Goal: Transaction & Acquisition: Purchase product/service

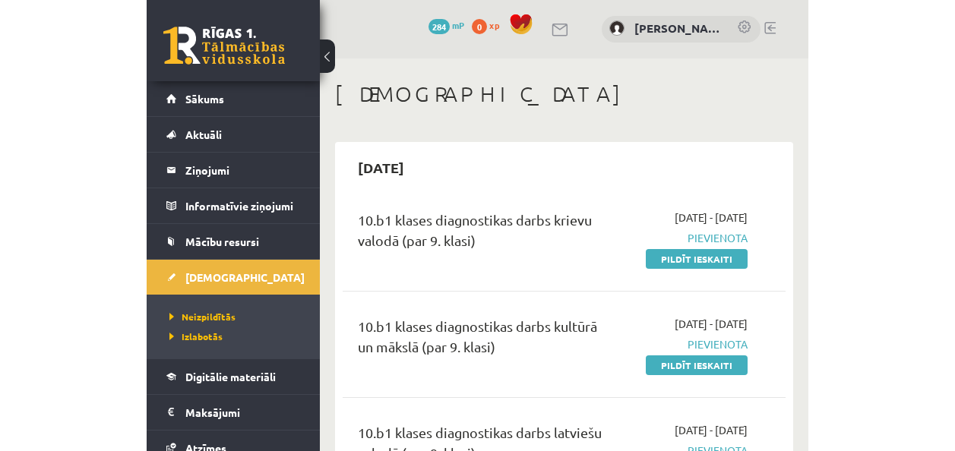
scroll to position [37, 0]
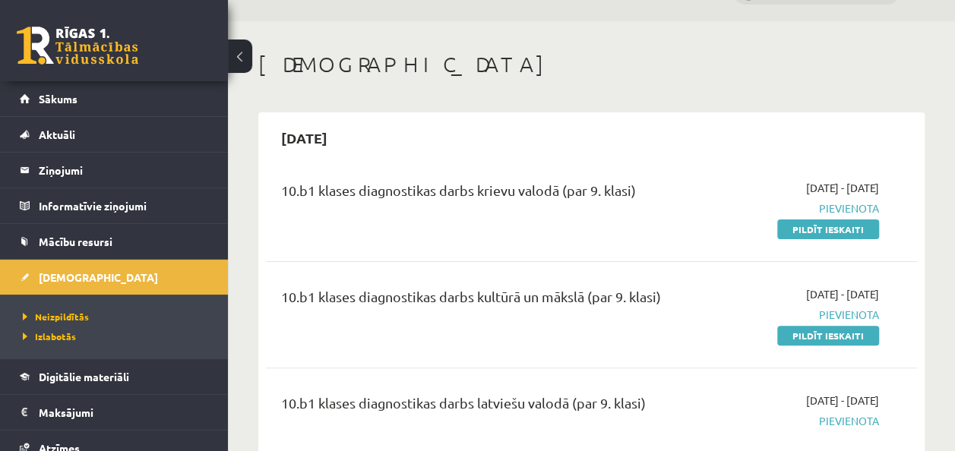
click at [101, 93] on link "Sākums" at bounding box center [114, 98] width 189 height 35
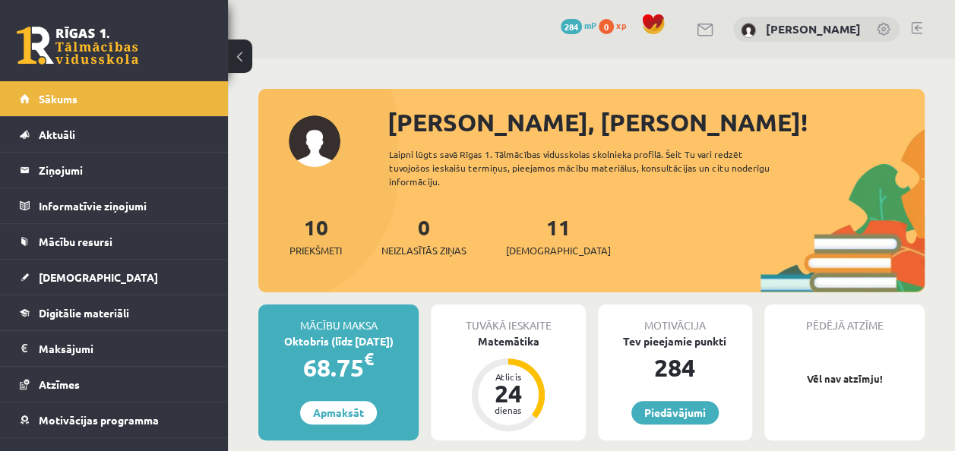
click at [562, 24] on span "284" at bounding box center [571, 26] width 21 height 15
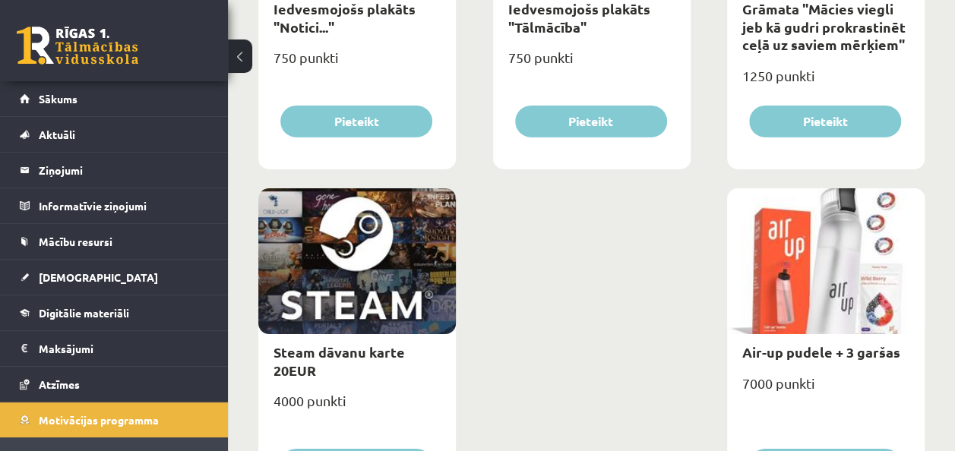
scroll to position [2507, 0]
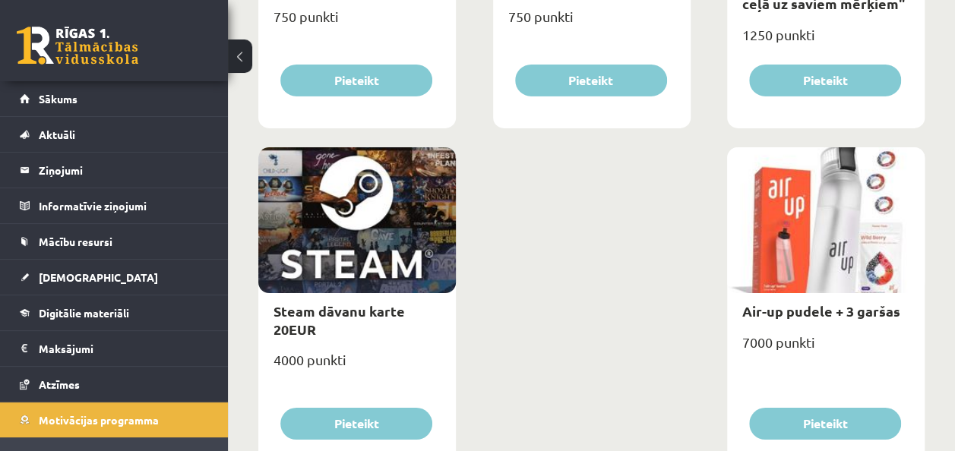
click at [53, 92] on span "Sākums" at bounding box center [58, 99] width 39 height 14
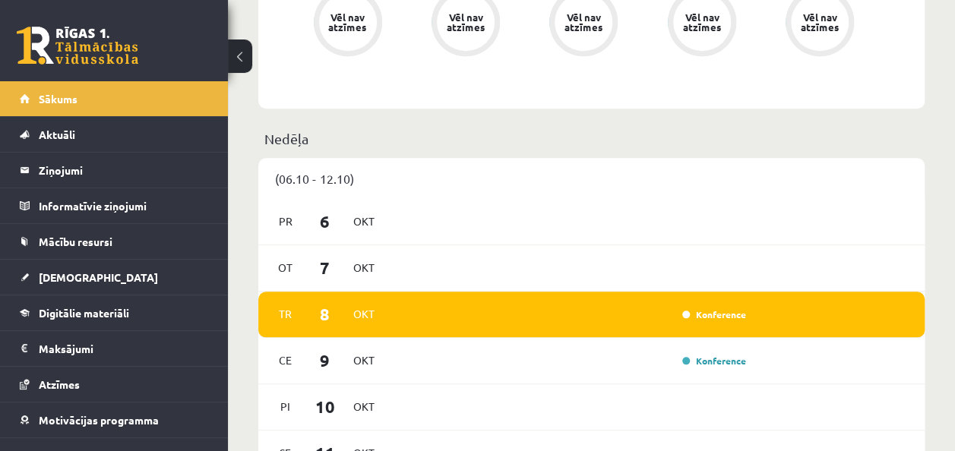
scroll to position [760, 0]
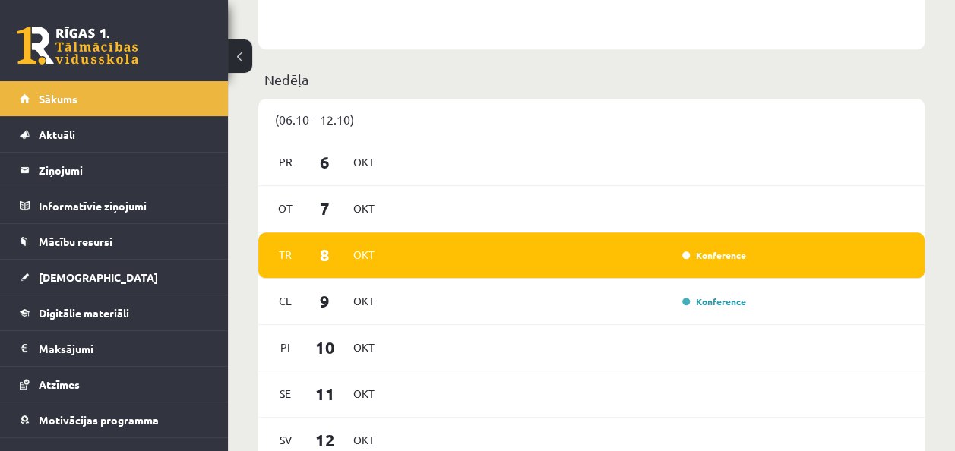
click at [67, 277] on span "[DEMOGRAPHIC_DATA]" at bounding box center [98, 277] width 119 height 14
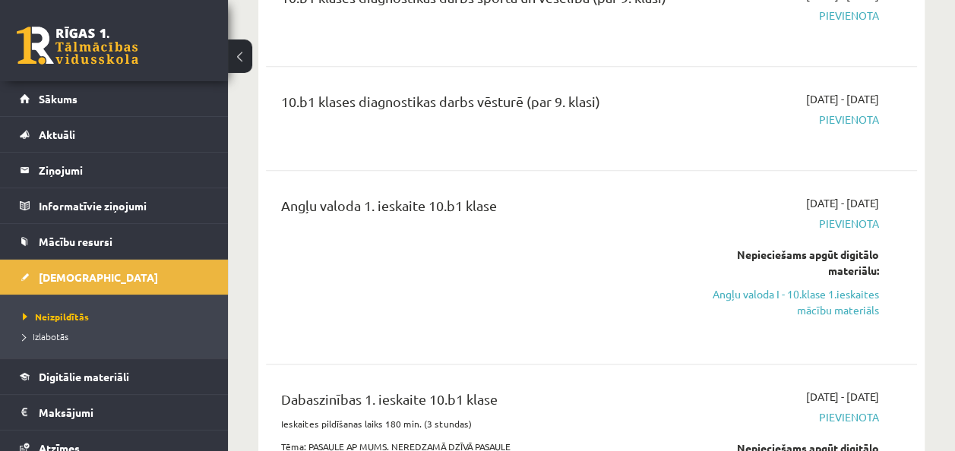
click at [55, 335] on span "Izlabotās" at bounding box center [46, 337] width 46 height 12
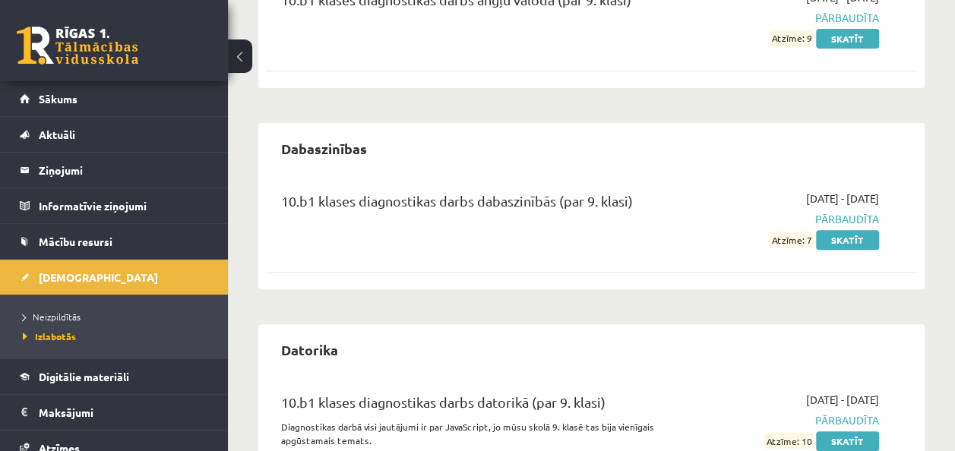
scroll to position [304, 0]
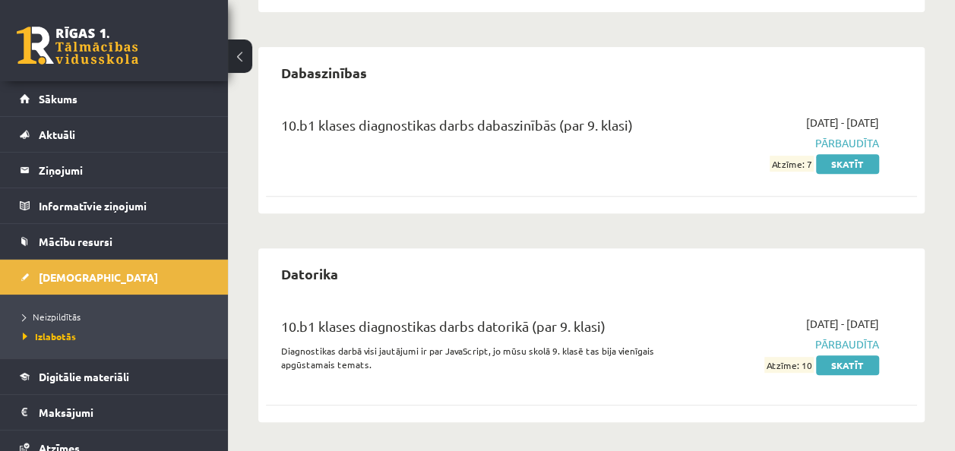
click at [67, 321] on link "Neizpildītās" at bounding box center [118, 317] width 190 height 14
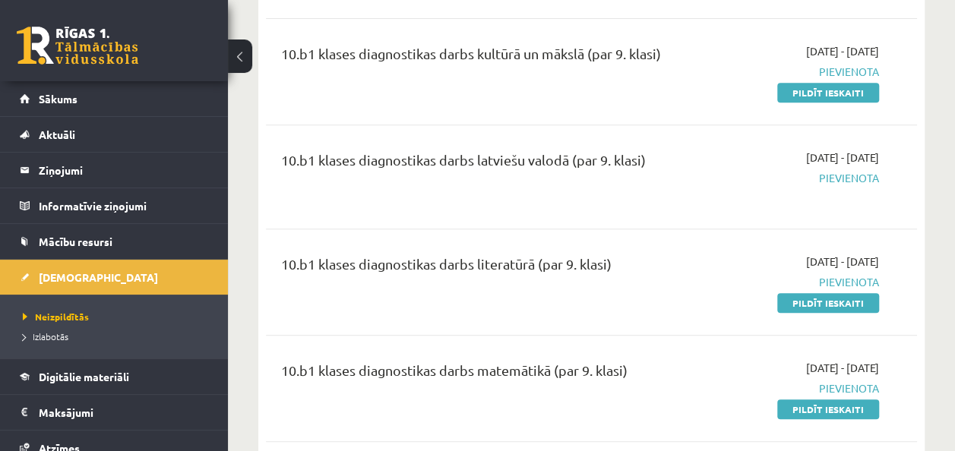
scroll to position [304, 0]
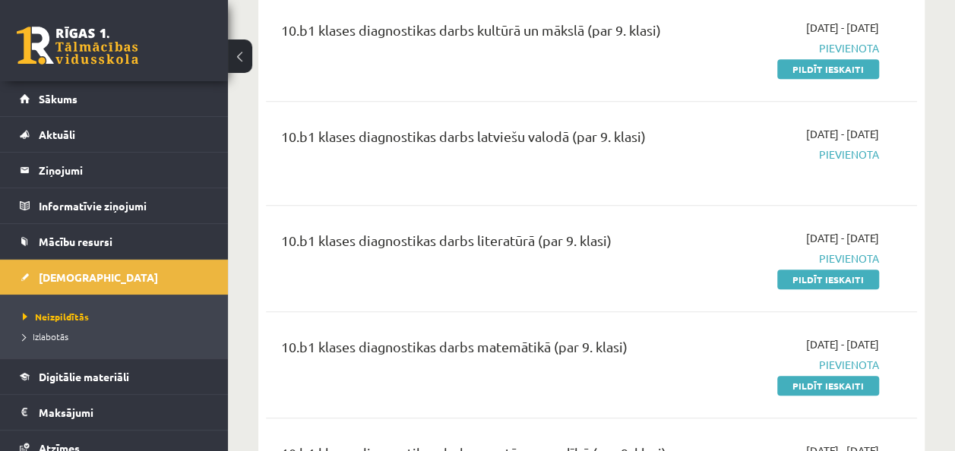
drag, startPoint x: 445, startPoint y: 242, endPoint x: 617, endPoint y: 238, distance: 171.8
click at [617, 238] on div "10.b1 klases diagnostikas darbs literatūrā (par 9. klasi)" at bounding box center [476, 244] width 391 height 28
drag, startPoint x: 617, startPoint y: 238, endPoint x: 637, endPoint y: 237, distance: 19.8
click at [637, 237] on div "10.b1 klases diagnostikas darbs literatūrā (par 9. klasi)" at bounding box center [476, 244] width 391 height 28
click at [635, 260] on div "10.b1 klases diagnostikas darbs literatūrā (par 9. klasi)" at bounding box center [477, 258] width 414 height 57
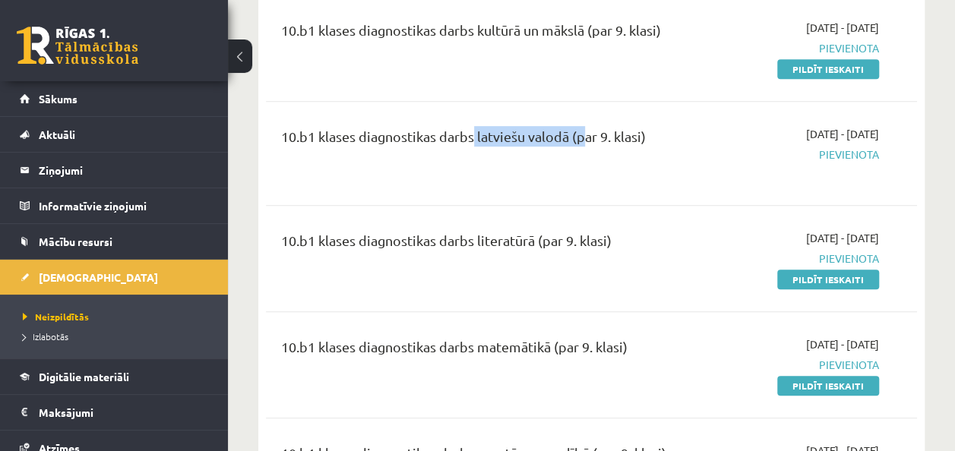
drag, startPoint x: 471, startPoint y: 132, endPoint x: 578, endPoint y: 140, distance: 107.4
click at [578, 140] on div "10.b1 klases diagnostikas darbs latviešu valodā (par 9. klasi)" at bounding box center [476, 140] width 391 height 28
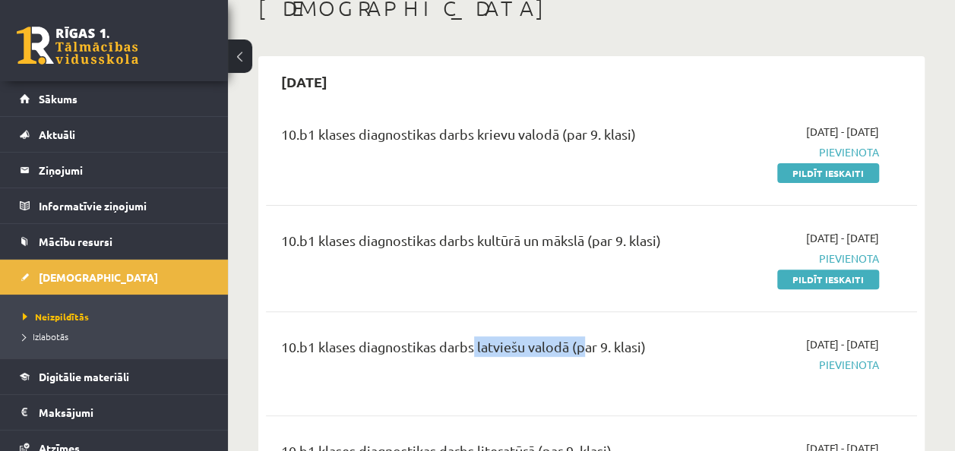
scroll to position [76, 0]
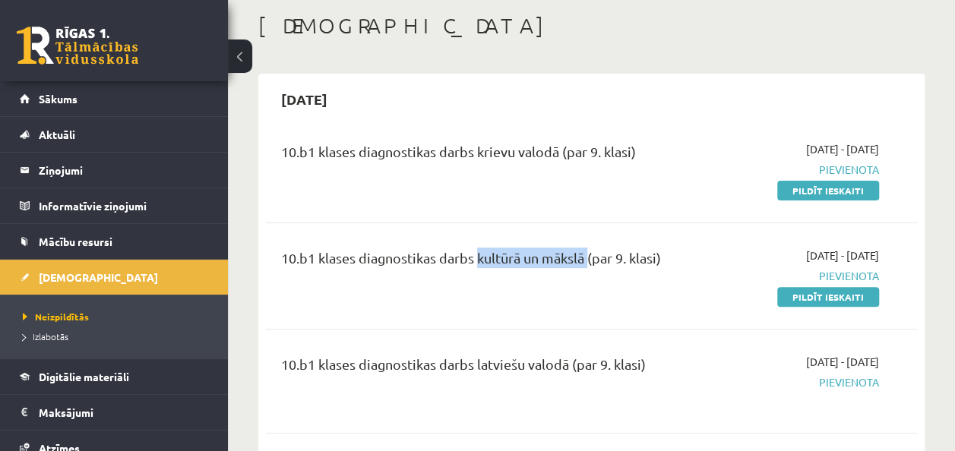
drag, startPoint x: 476, startPoint y: 248, endPoint x: 590, endPoint y: 264, distance: 115.1
click at [590, 264] on div "10.b1 klases diagnostikas darbs kultūrā un mākslā (par 9. klasi)" at bounding box center [476, 262] width 391 height 28
drag, startPoint x: 590, startPoint y: 264, endPoint x: 585, endPoint y: 297, distance: 33.7
click at [585, 297] on div "10.b1 klases diagnostikas darbs kultūrā un mākslā (par 9. klasi)" at bounding box center [477, 276] width 414 height 57
drag, startPoint x: 479, startPoint y: 148, endPoint x: 559, endPoint y: 154, distance: 80.8
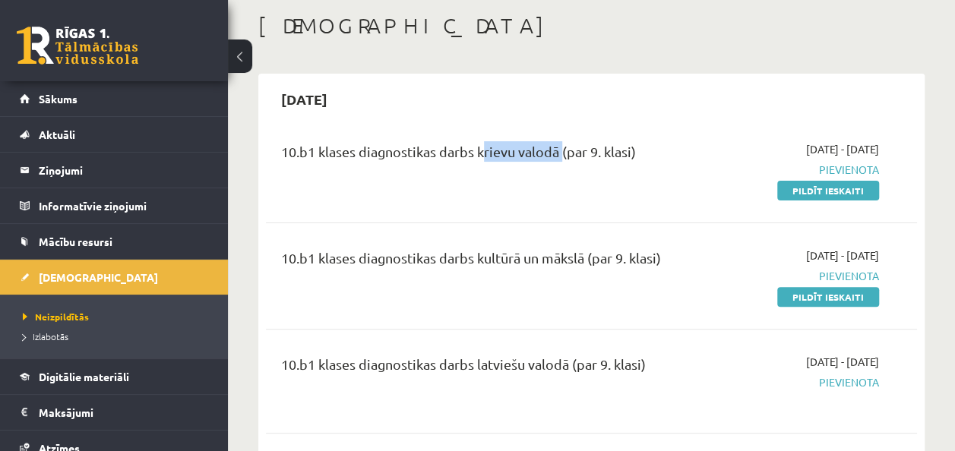
click at [559, 154] on div "10.b1 klases diagnostikas darbs krievu valodā (par 9. klasi)" at bounding box center [476, 155] width 391 height 28
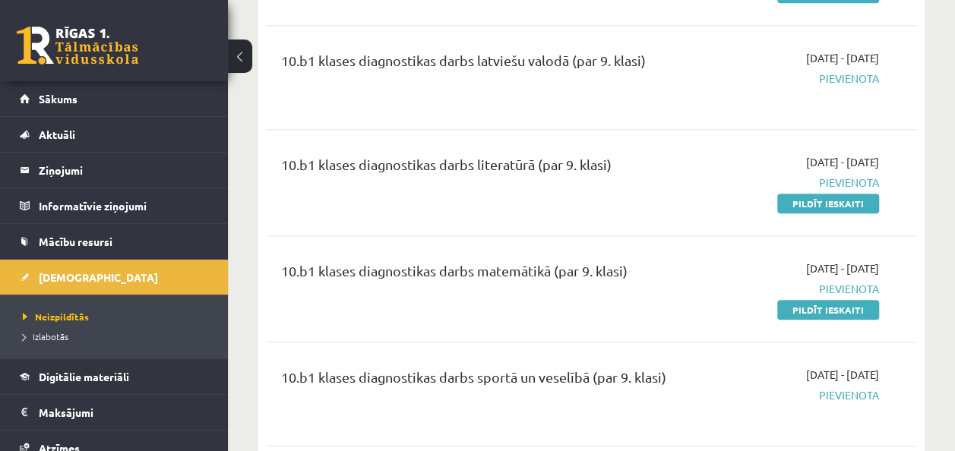
scroll to position [456, 0]
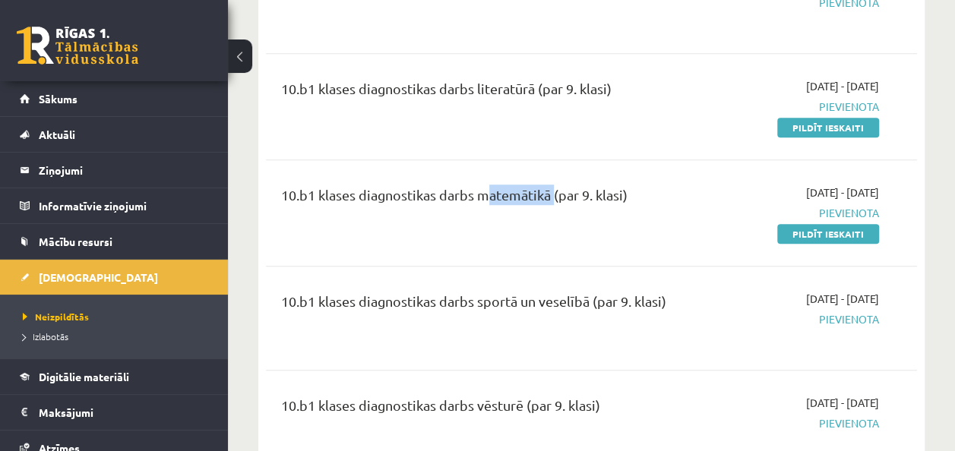
drag, startPoint x: 479, startPoint y: 196, endPoint x: 552, endPoint y: 196, distance: 72.2
click at [552, 196] on div "10.b1 klases diagnostikas darbs matemātikā (par 9. klasi)" at bounding box center [476, 199] width 391 height 28
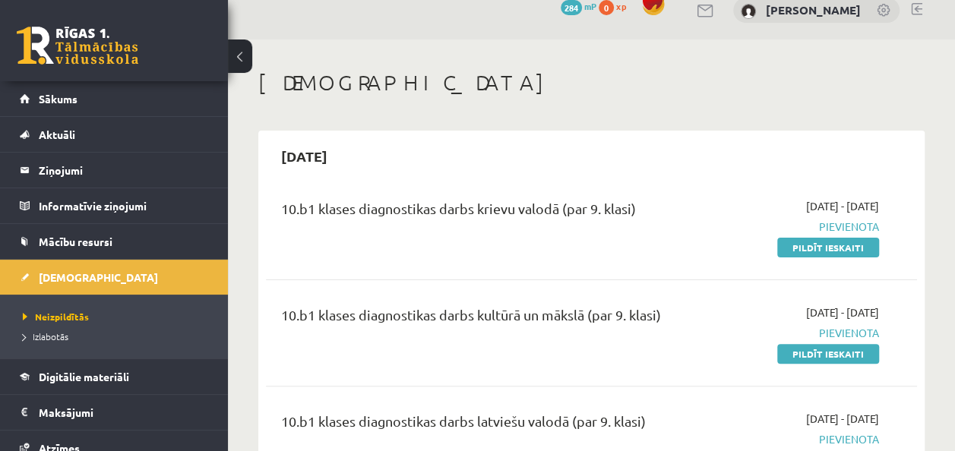
scroll to position [0, 0]
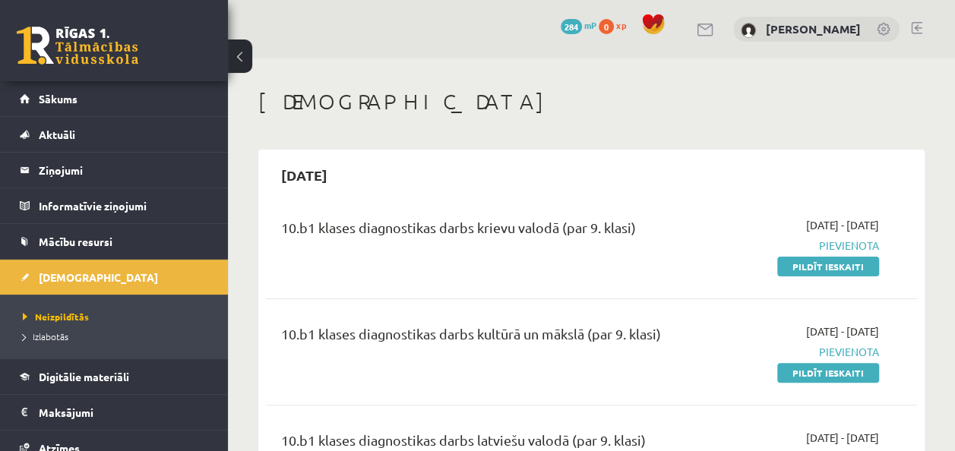
click at [54, 138] on span "Aktuāli" at bounding box center [57, 135] width 36 height 14
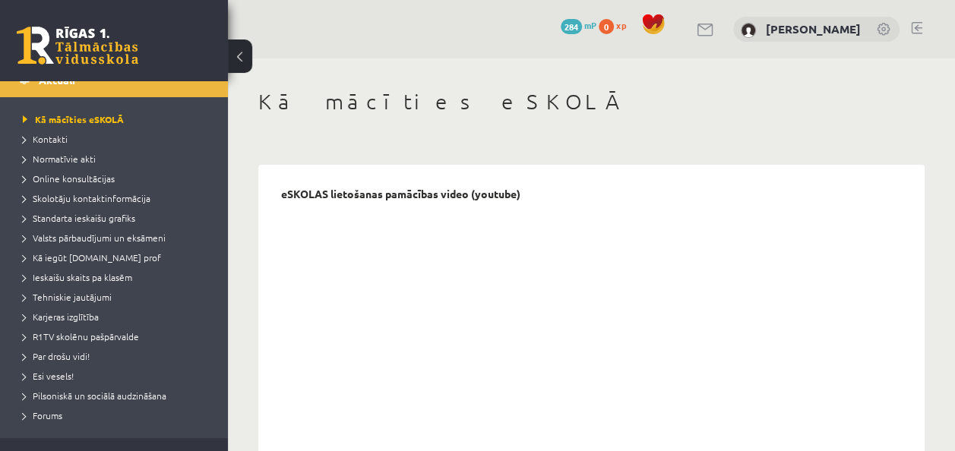
scroll to position [76, 0]
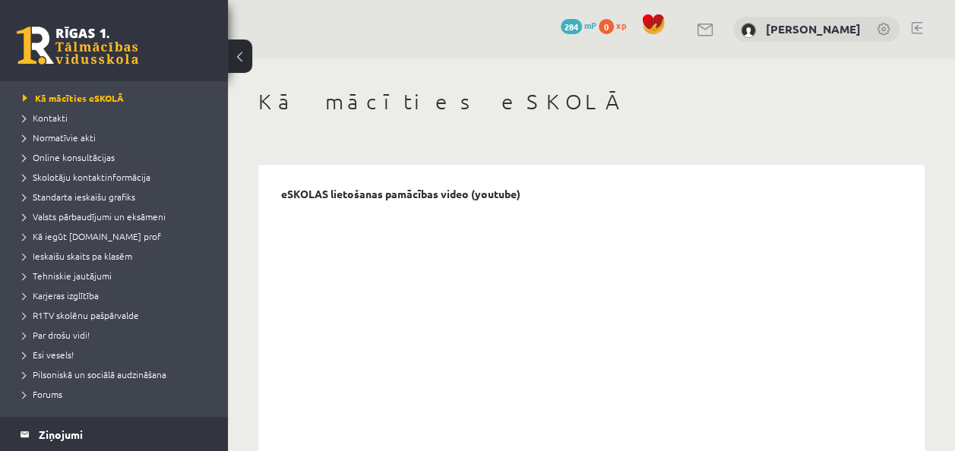
click at [71, 255] on span "Ieskaišu skaits pa klasēm" at bounding box center [77, 256] width 109 height 12
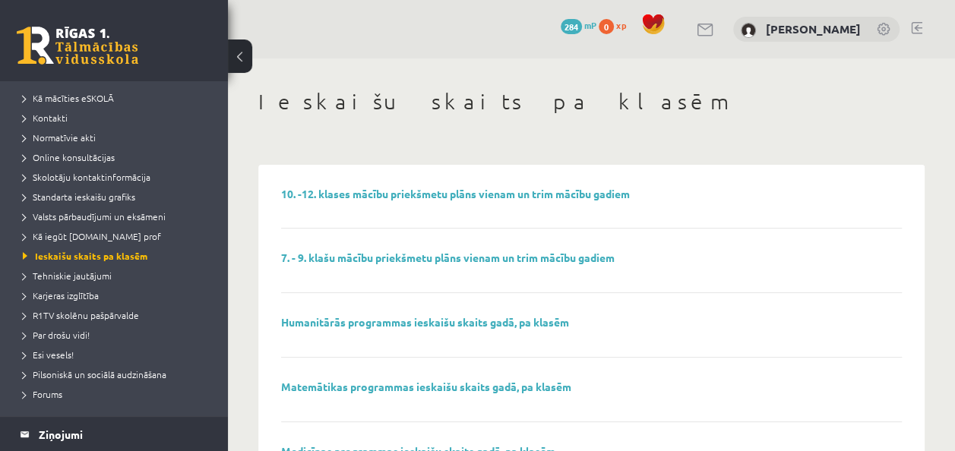
click at [346, 195] on link "10. -12. klases mācību priekšmetu plāns vienam un trim mācību gadiem" at bounding box center [455, 194] width 349 height 14
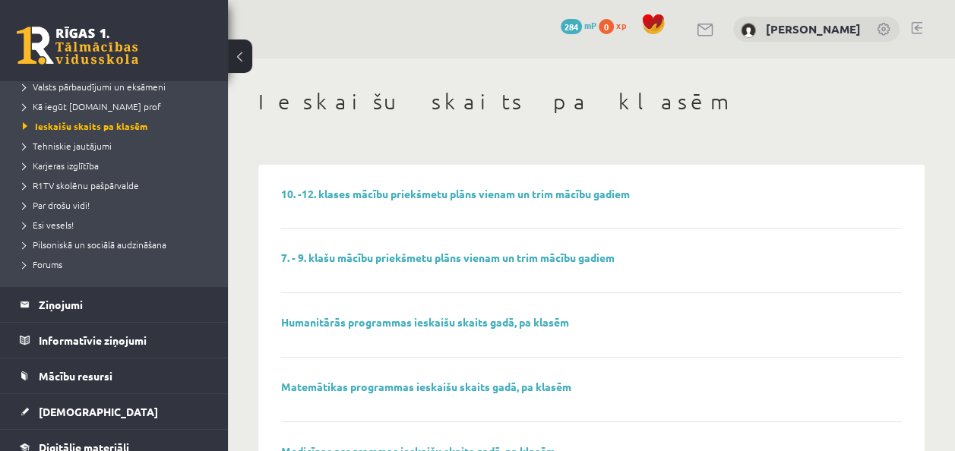
scroll to position [228, 0]
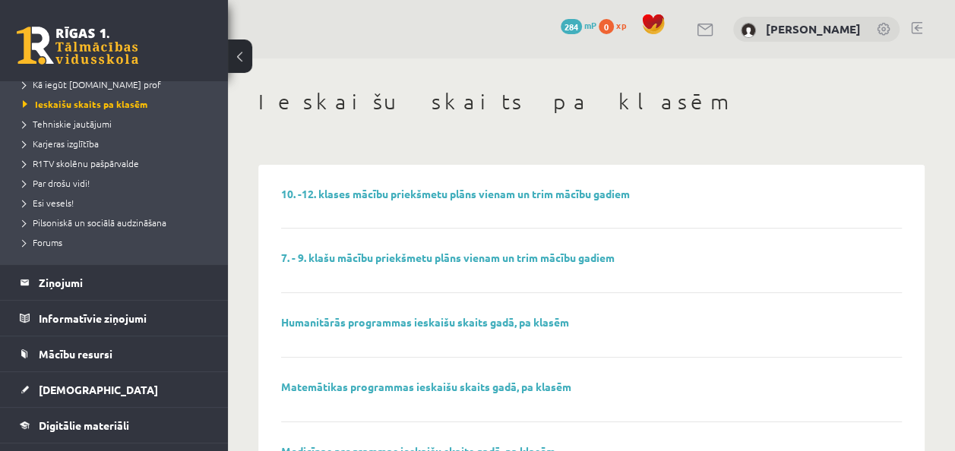
click at [47, 244] on span "Forums" at bounding box center [43, 242] width 40 height 12
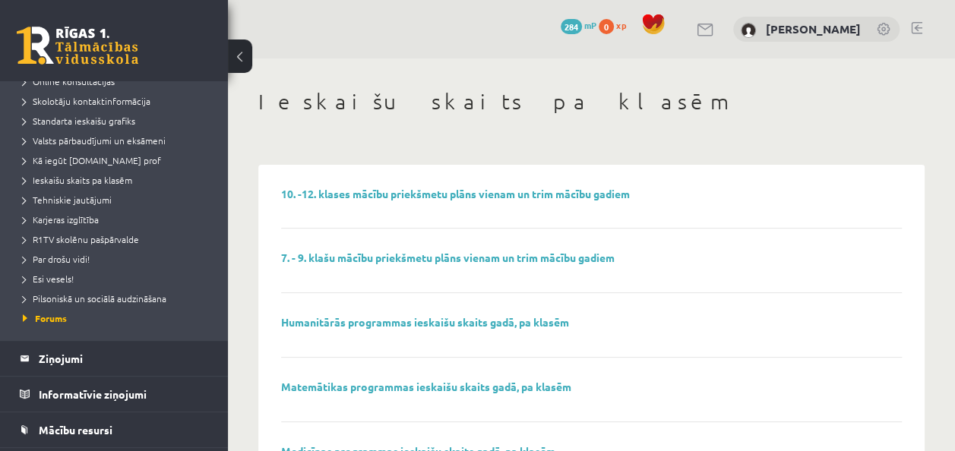
click at [410, 321] on link "Humanitārās programmas ieskaišu skaits gadā, pa klasēm" at bounding box center [425, 322] width 288 height 14
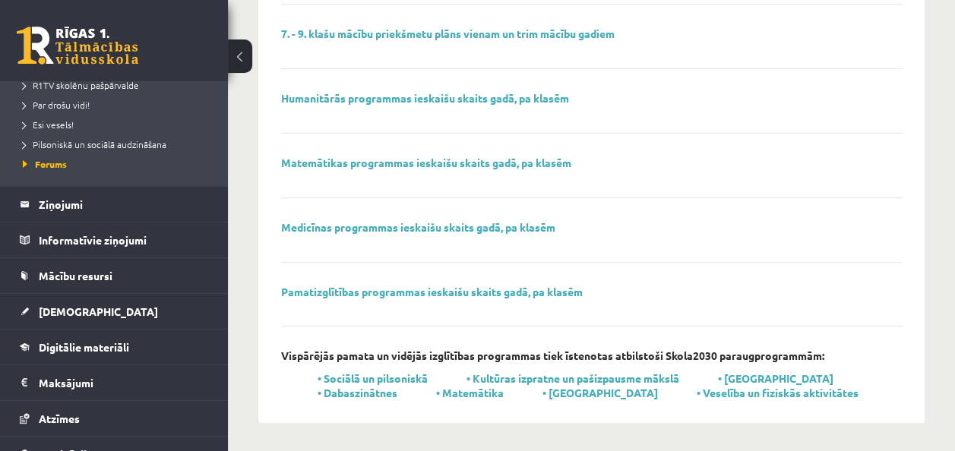
scroll to position [380, 0]
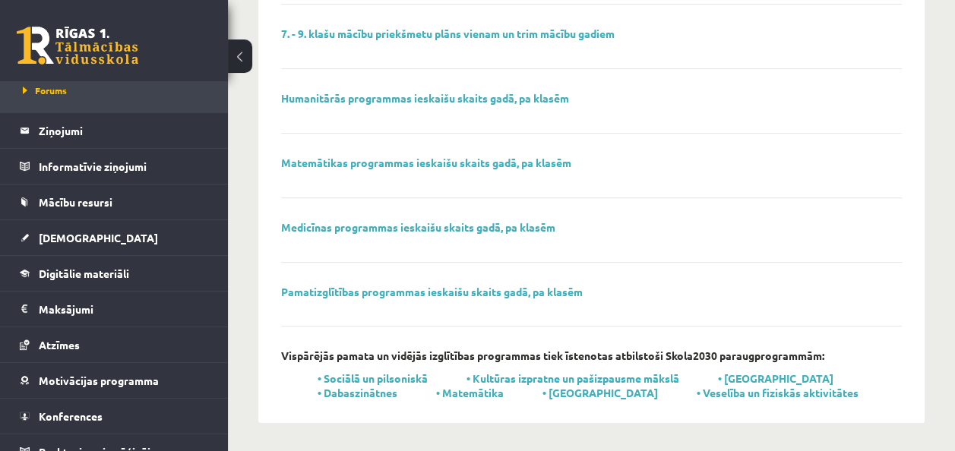
click at [93, 305] on legend "Maksājumi 0" at bounding box center [124, 309] width 170 height 35
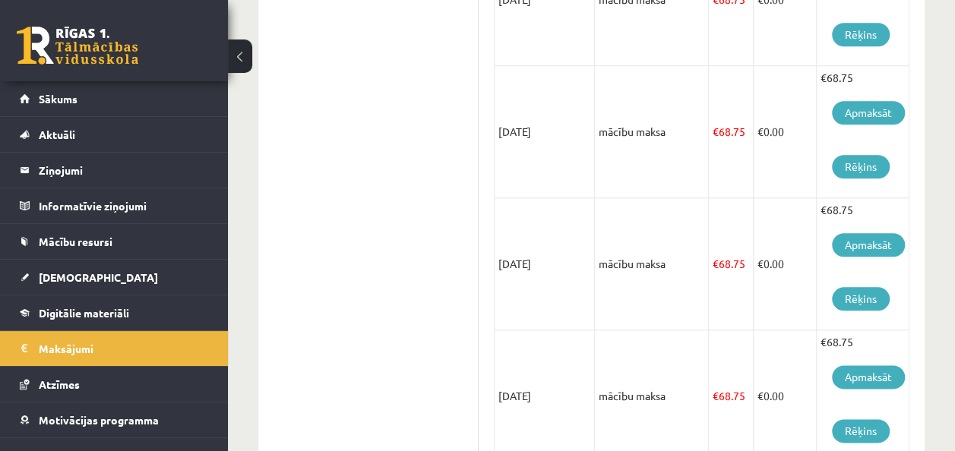
click at [51, 94] on span "Sākums" at bounding box center [58, 99] width 39 height 14
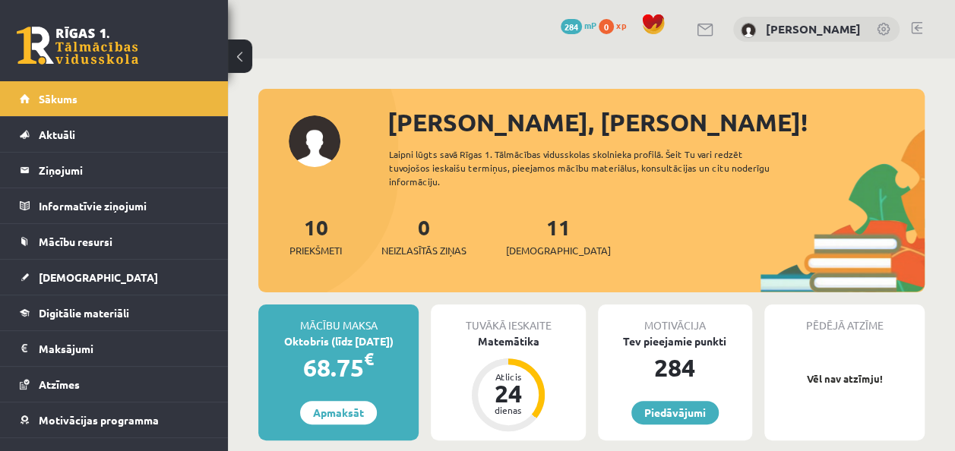
click at [68, 172] on legend "Ziņojumi 0" at bounding box center [124, 170] width 170 height 35
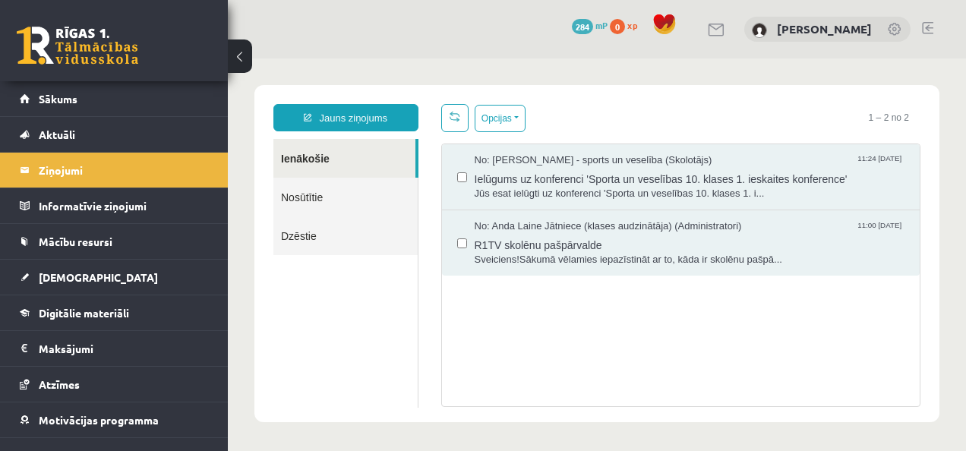
click at [600, 166] on span "No: Elvijs Antonišķis - sports un veselība (Skolotājs)" at bounding box center [594, 160] width 238 height 14
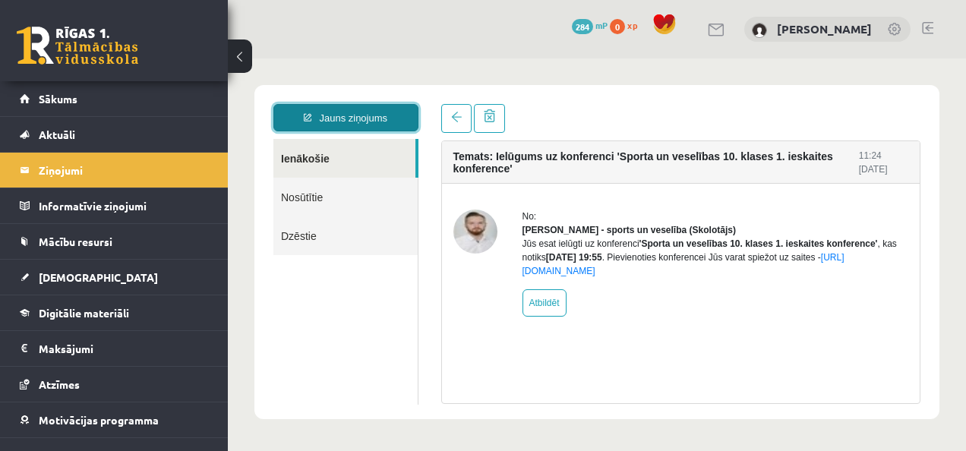
click at [338, 112] on link "Jauns ziņojums" at bounding box center [346, 117] width 145 height 27
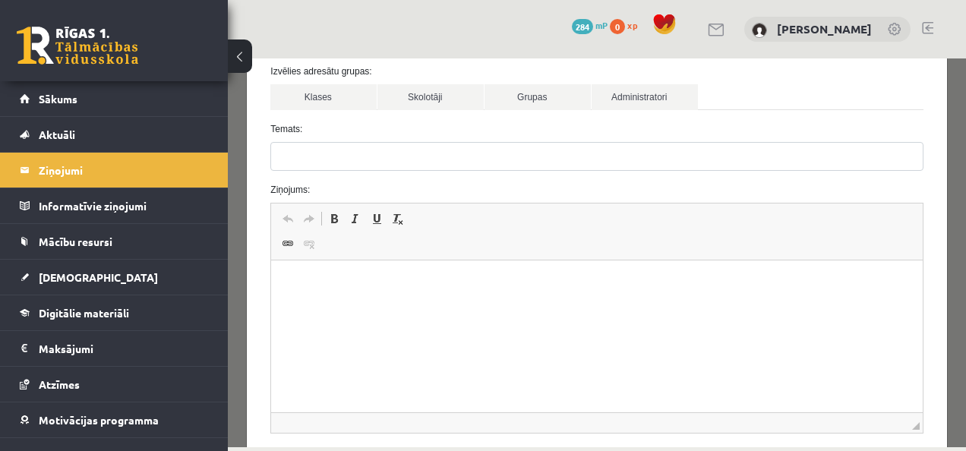
scroll to position [152, 0]
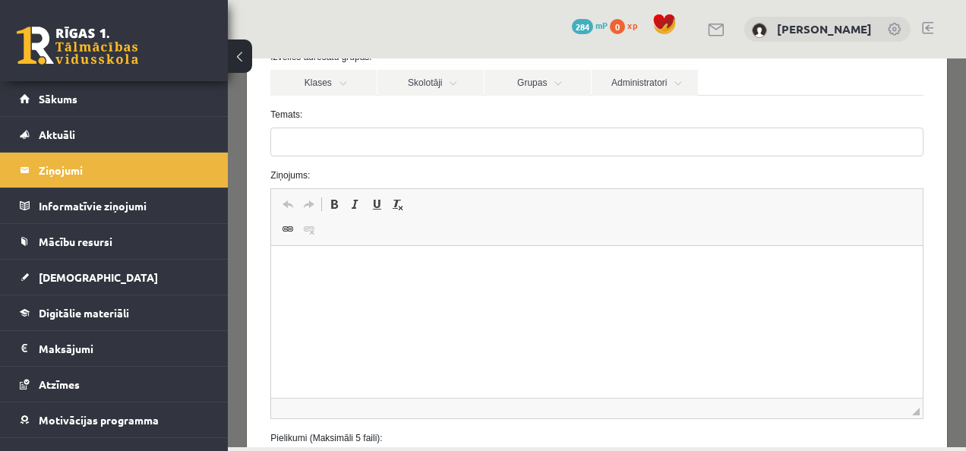
click at [356, 88] on link "Klases" at bounding box center [323, 83] width 106 height 26
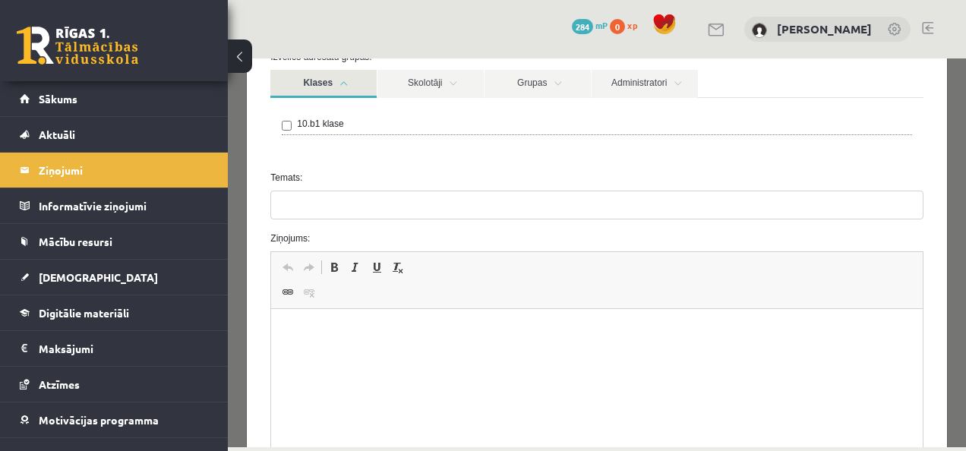
click at [356, 88] on link "Klases" at bounding box center [323, 84] width 106 height 28
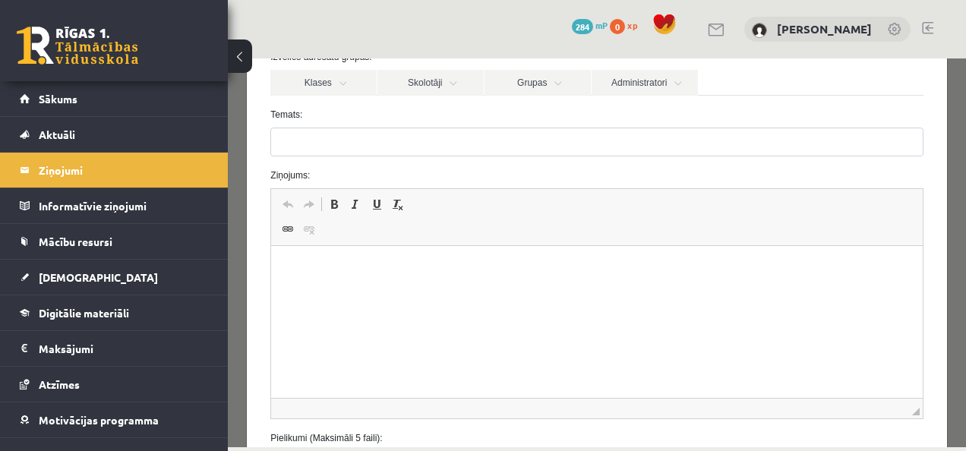
click at [538, 80] on link "Grupas" at bounding box center [538, 83] width 106 height 26
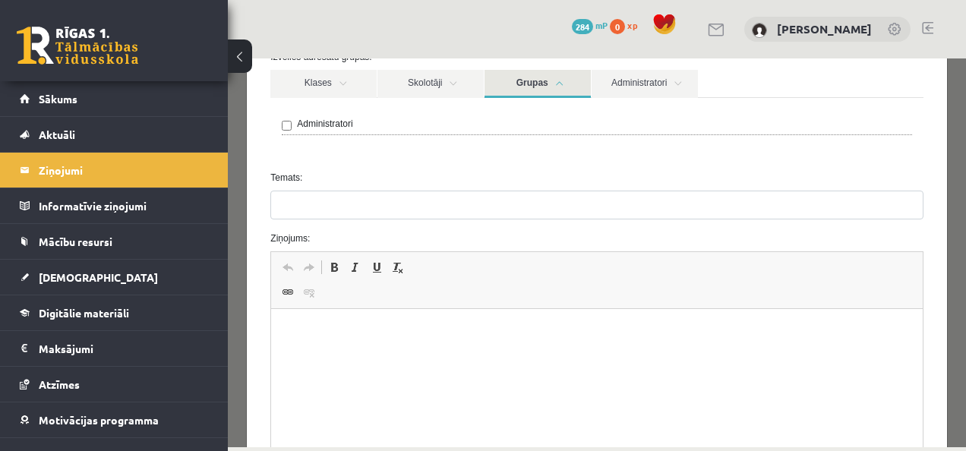
click at [538, 80] on link "Grupas" at bounding box center [538, 84] width 106 height 28
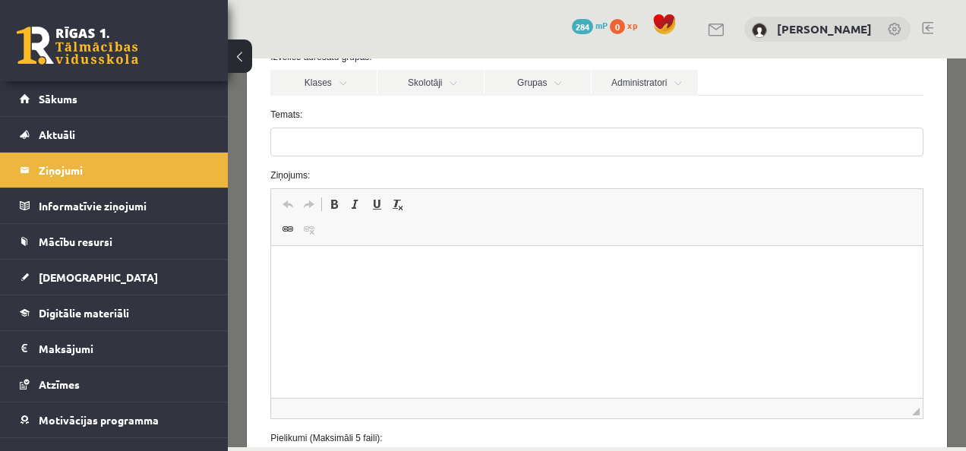
click at [459, 81] on link "Skolotāji" at bounding box center [431, 83] width 106 height 26
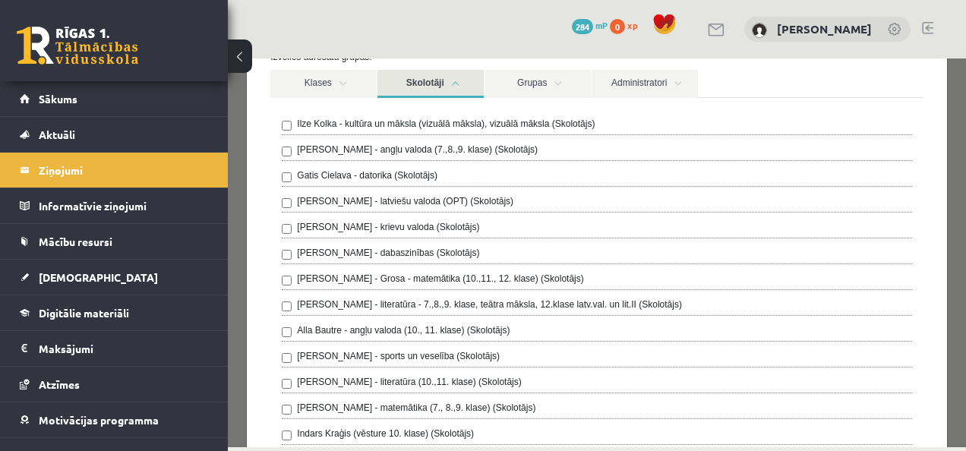
click at [459, 81] on link "Skolotāji" at bounding box center [431, 84] width 106 height 28
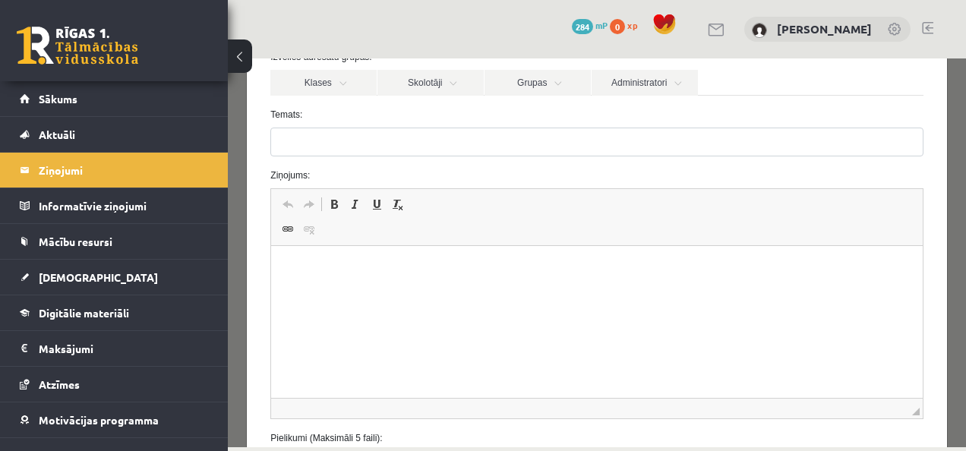
click at [246, 52] on button at bounding box center [240, 56] width 24 height 33
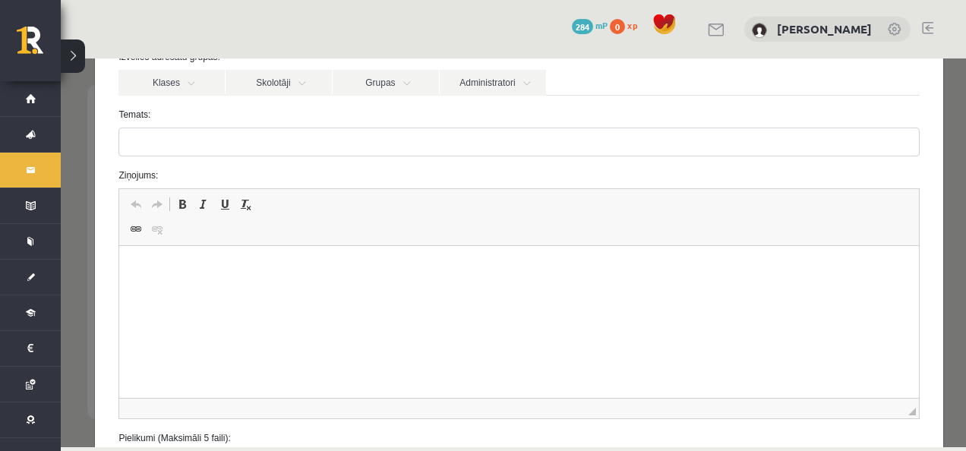
scroll to position [0, 0]
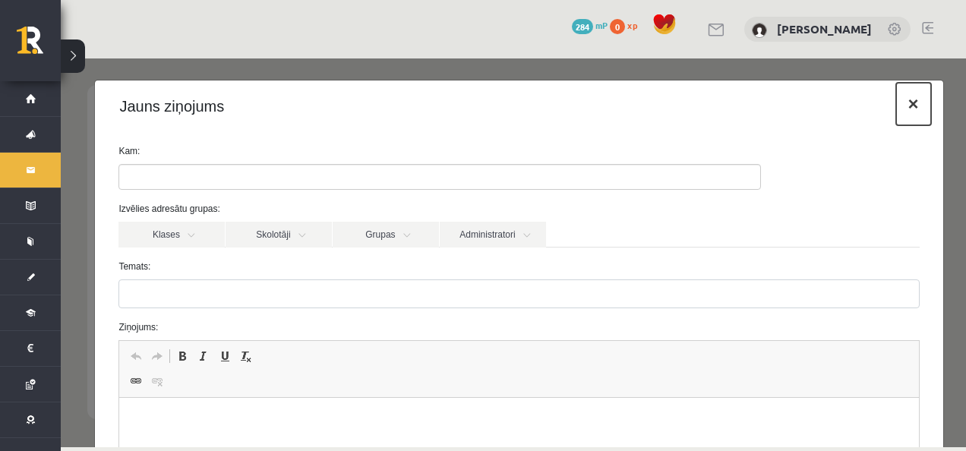
click at [897, 101] on button "×" at bounding box center [914, 104] width 35 height 43
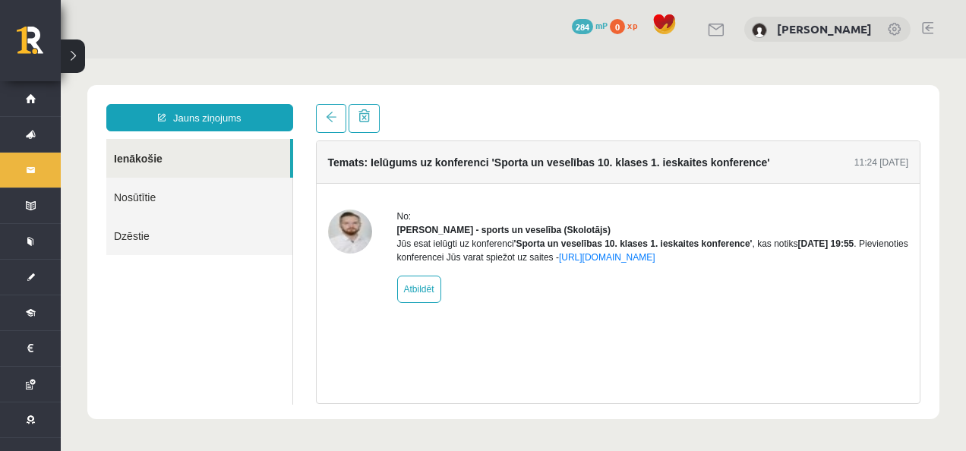
click at [655, 23] on span at bounding box center [664, 24] width 23 height 23
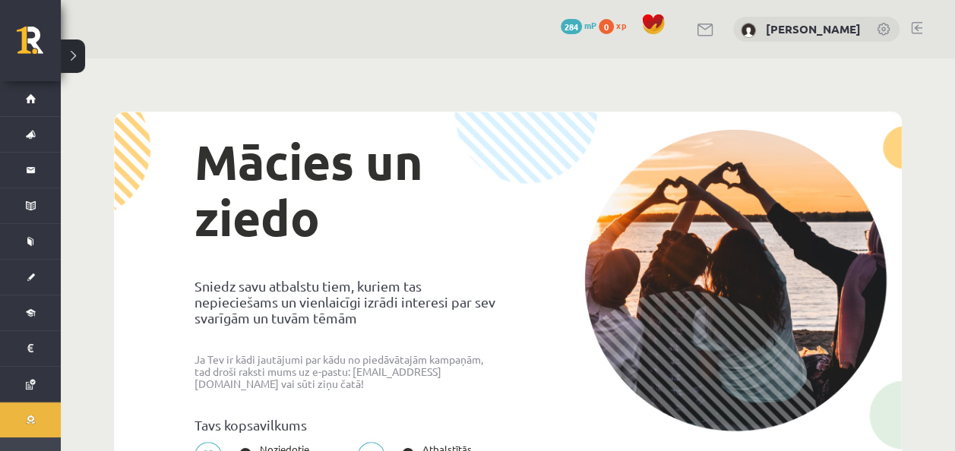
click at [568, 26] on span "284" at bounding box center [571, 26] width 21 height 15
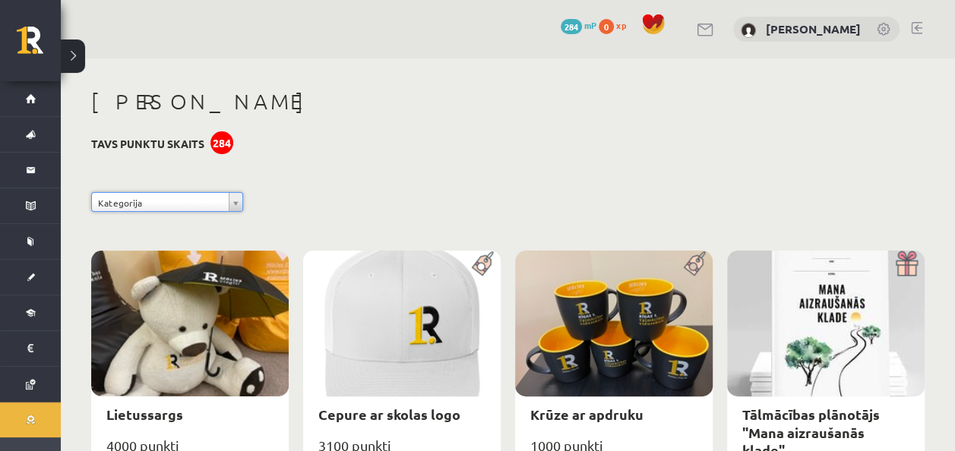
scroll to position [228, 0]
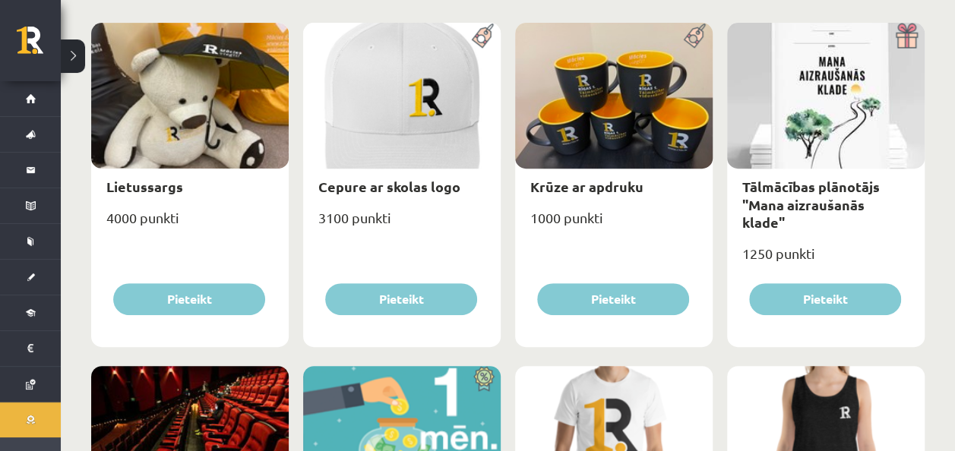
click at [885, 148] on div at bounding box center [826, 96] width 198 height 146
click at [843, 195] on div "Tālmācības plānotājs "Mana aizraušanās klade"" at bounding box center [826, 204] width 198 height 71
click at [840, 204] on link "Tālmācības plānotājs "Mana aizraušanās klade"" at bounding box center [811, 204] width 138 height 53
type input "*"
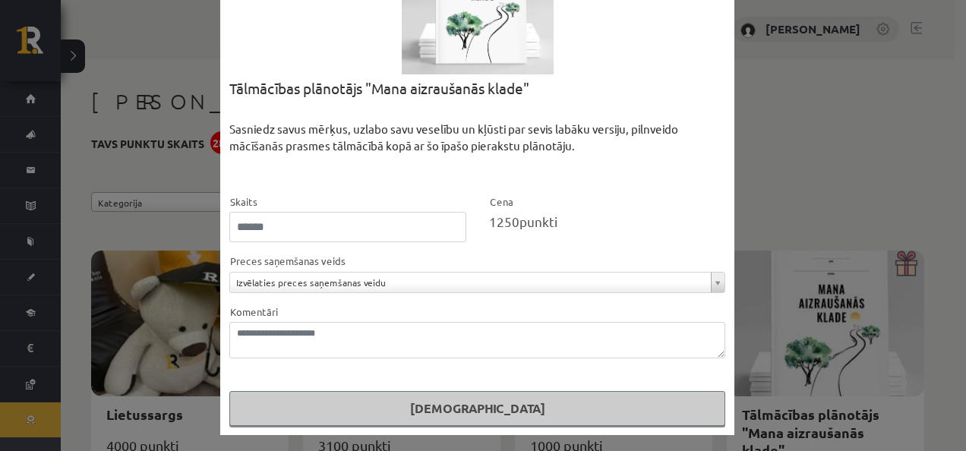
scroll to position [123, 0]
click at [647, 267] on div "**********" at bounding box center [477, 272] width 496 height 41
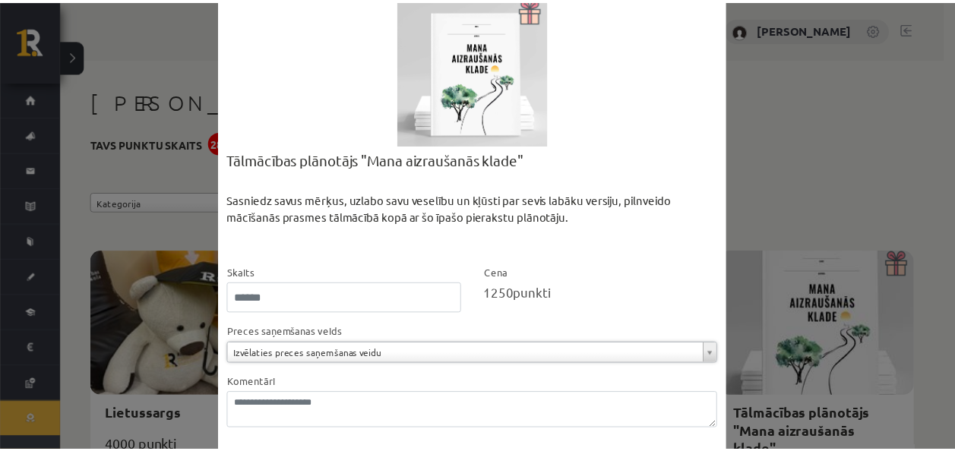
scroll to position [0, 0]
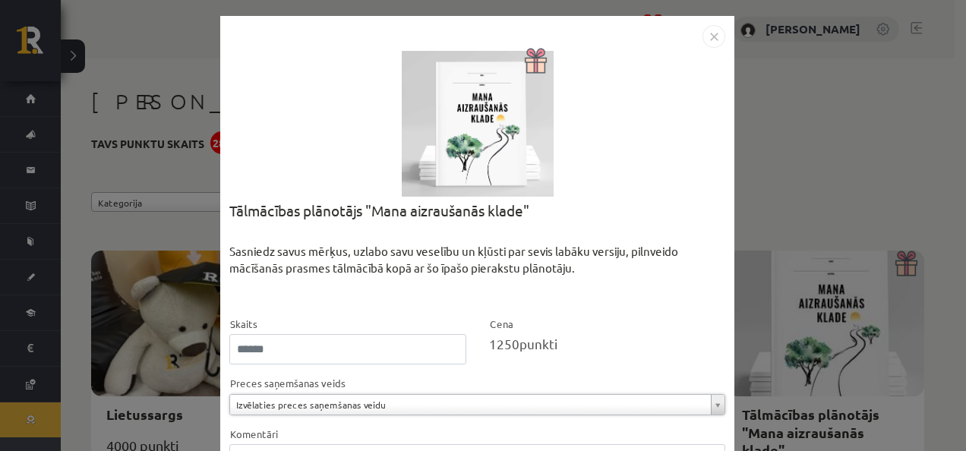
click at [705, 37] on img "Close" at bounding box center [714, 36] width 23 height 23
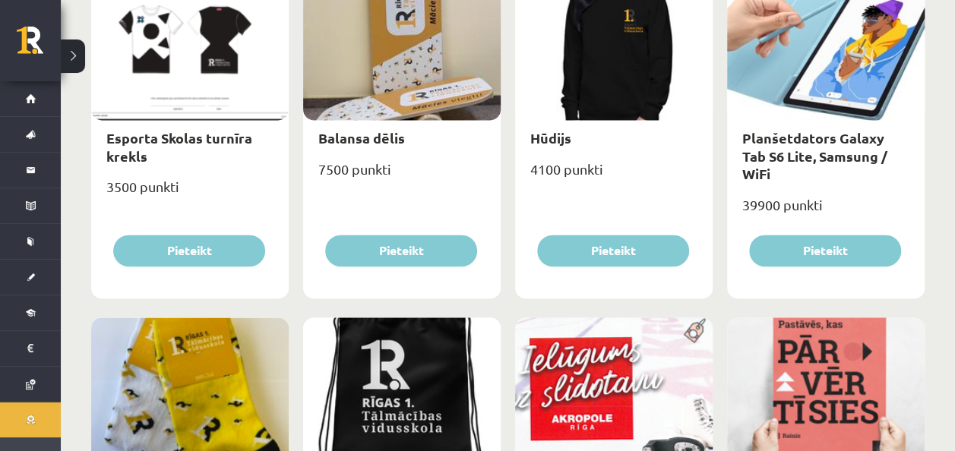
scroll to position [988, 0]
